Goal: Transaction & Acquisition: Purchase product/service

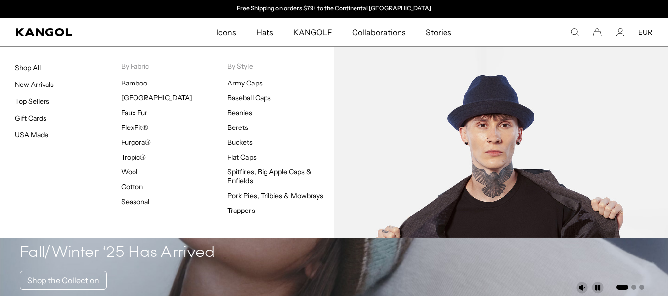
click at [28, 70] on link "Shop All" at bounding box center [28, 67] width 26 height 9
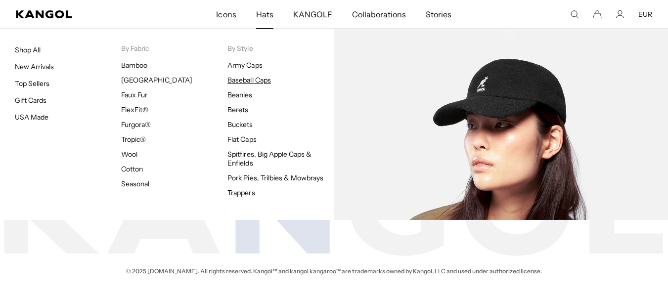
click at [233, 76] on link "Baseball Caps" at bounding box center [249, 80] width 43 height 9
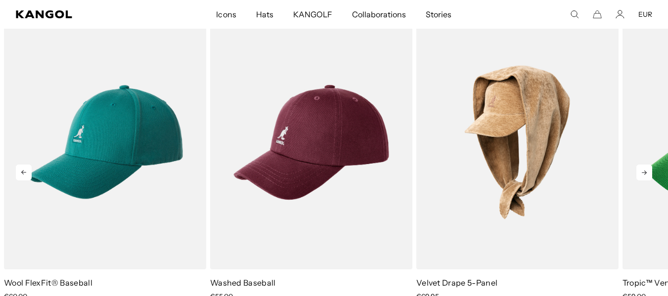
click at [646, 171] on icon at bounding box center [644, 173] width 5 height 4
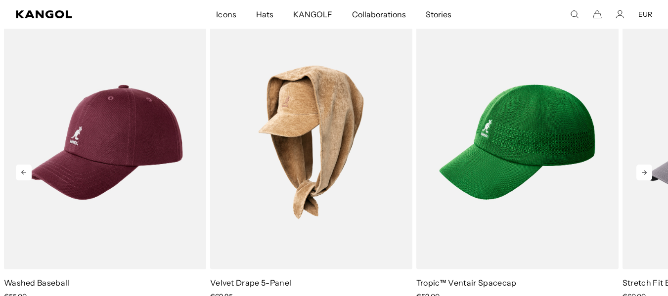
click at [646, 171] on icon at bounding box center [644, 173] width 5 height 4
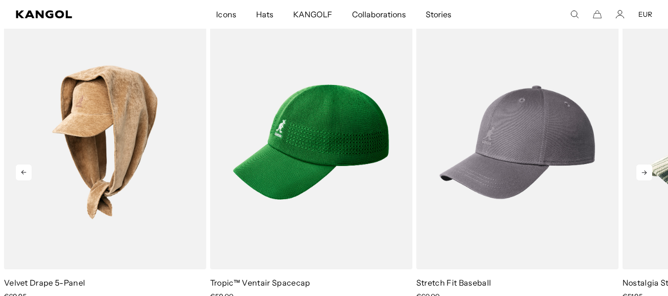
click at [646, 171] on icon at bounding box center [644, 173] width 5 height 4
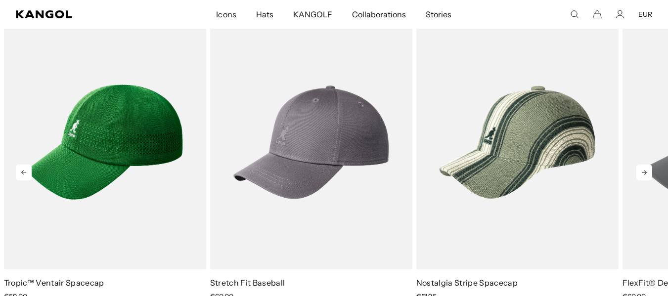
click at [646, 171] on icon at bounding box center [644, 173] width 5 height 4
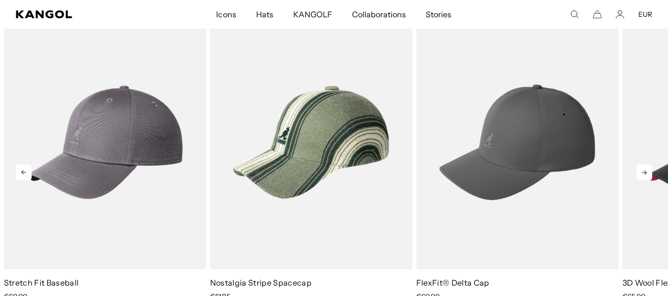
click at [647, 165] on icon at bounding box center [645, 173] width 16 height 16
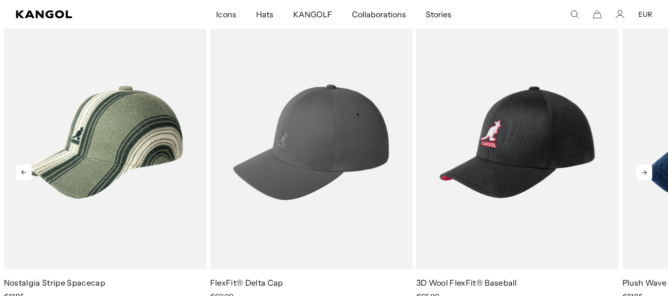
click at [647, 165] on icon at bounding box center [645, 173] width 16 height 16
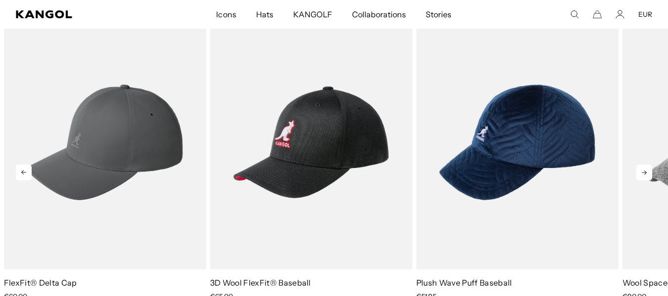
click at [647, 165] on icon at bounding box center [645, 173] width 16 height 16
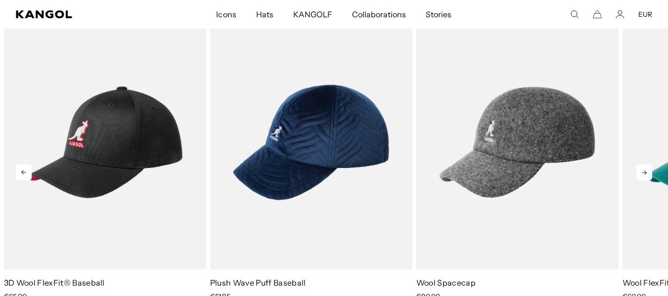
click at [647, 165] on icon at bounding box center [645, 173] width 16 height 16
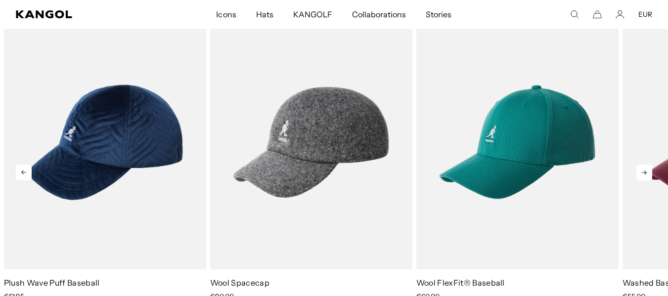
click at [647, 165] on icon at bounding box center [645, 173] width 16 height 16
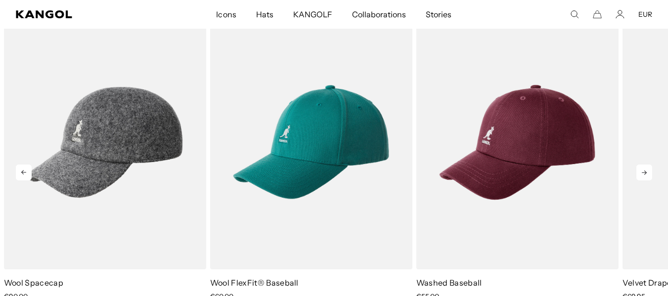
click at [647, 165] on icon at bounding box center [645, 173] width 16 height 16
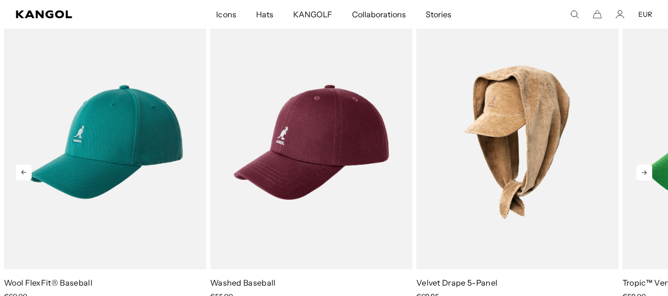
click at [647, 165] on icon at bounding box center [645, 173] width 16 height 16
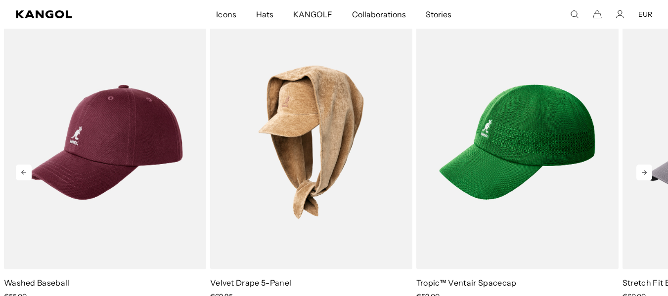
click at [647, 165] on icon at bounding box center [645, 173] width 16 height 16
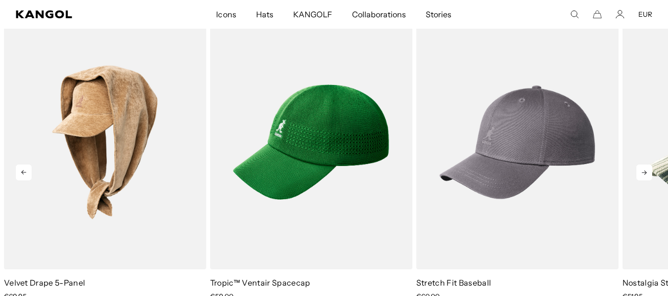
click at [647, 165] on icon at bounding box center [645, 173] width 16 height 16
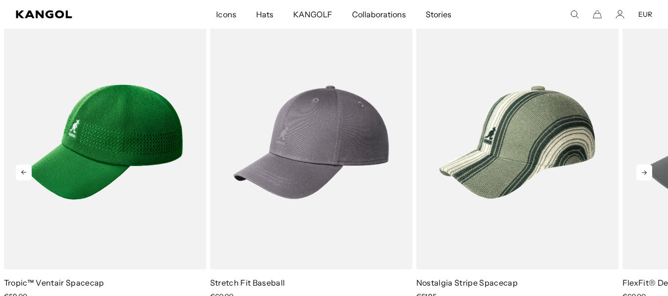
click at [647, 165] on icon at bounding box center [645, 173] width 16 height 16
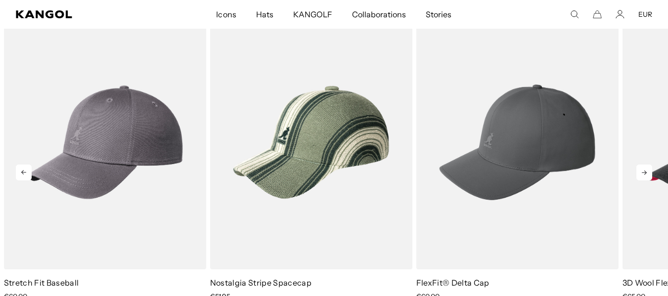
click at [647, 165] on icon at bounding box center [645, 173] width 16 height 16
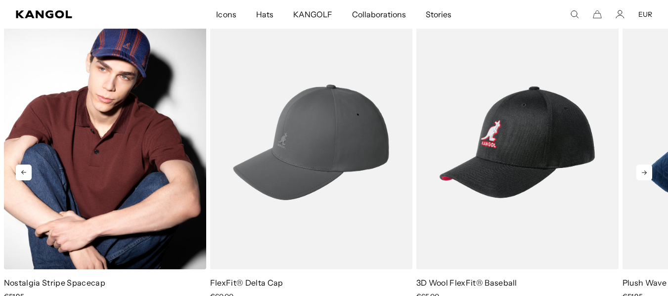
click at [86, 128] on img "6 of 10" at bounding box center [105, 142] width 202 height 254
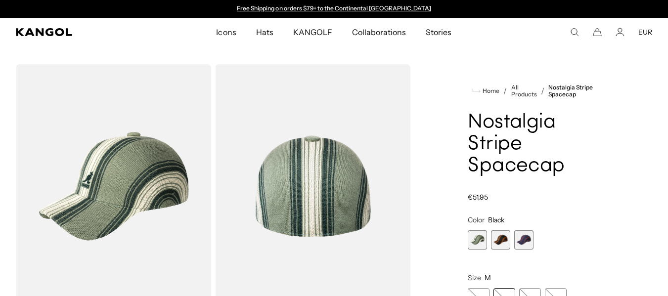
scroll to position [89, 0]
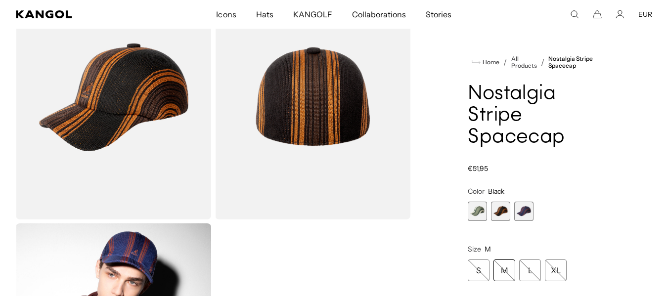
click at [480, 210] on span "1 of 3" at bounding box center [477, 211] width 19 height 19
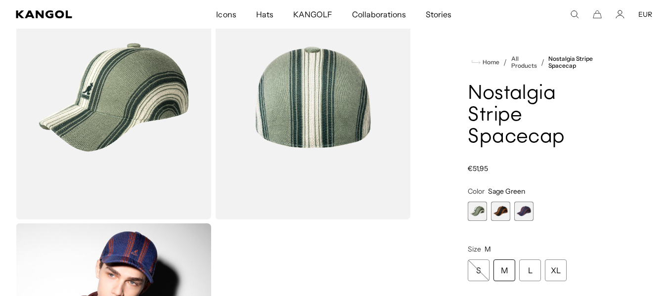
scroll to position [0, 204]
click at [528, 210] on span "3 of 3" at bounding box center [523, 211] width 19 height 19
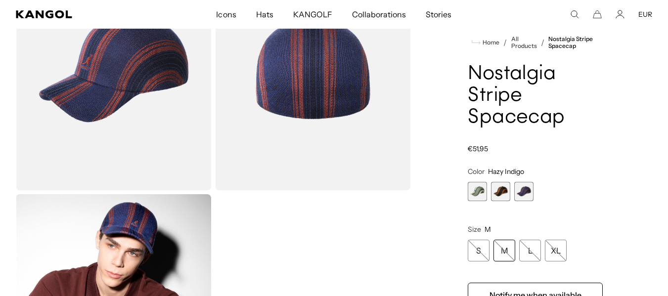
scroll to position [116, 0]
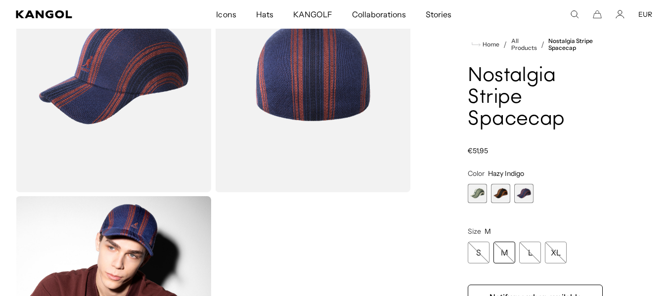
click at [470, 186] on span "1 of 3" at bounding box center [477, 193] width 19 height 19
